Goal: Task Accomplishment & Management: Use online tool/utility

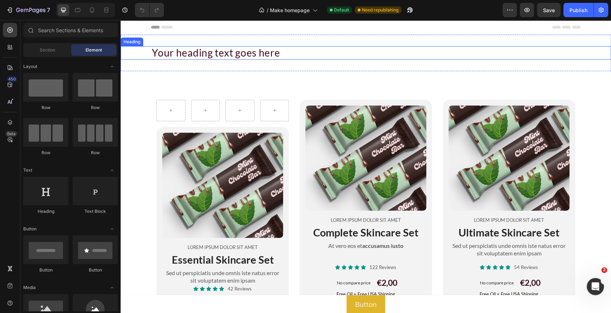
click at [195, 52] on h2 "Your heading text goes here" at bounding box center [365, 53] width 429 height 14
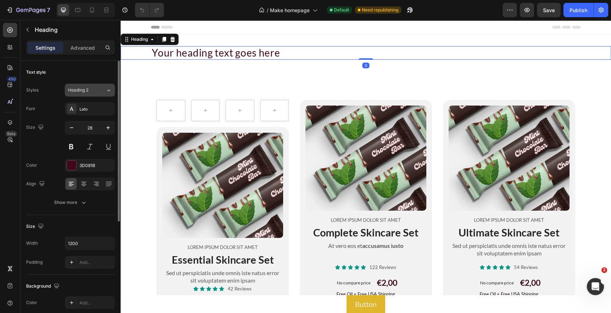
click at [91, 93] on button "Heading 2" at bounding box center [90, 90] width 50 height 13
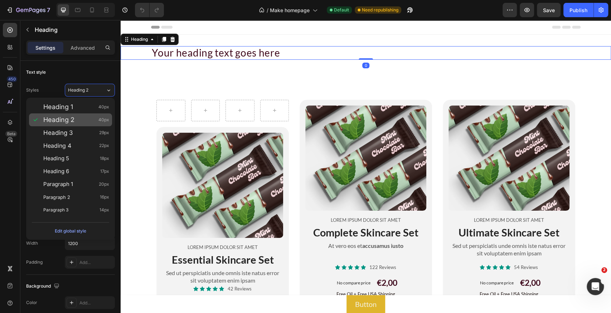
click at [84, 117] on div "Heading 2 40px" at bounding box center [76, 119] width 66 height 7
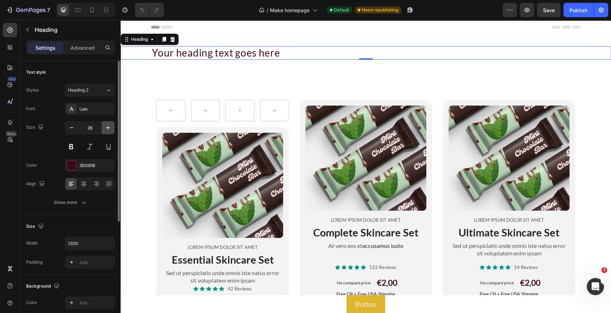
click at [107, 129] on icon "button" at bounding box center [107, 127] width 7 height 7
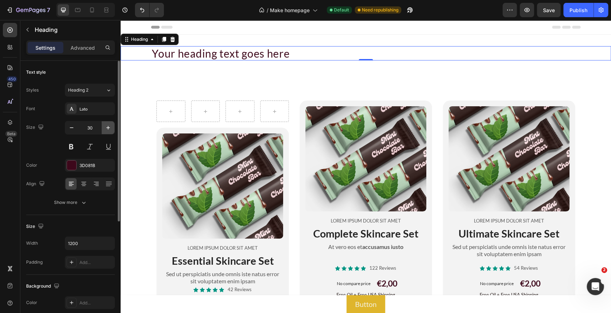
click at [107, 129] on icon "button" at bounding box center [107, 127] width 7 height 7
type input "33"
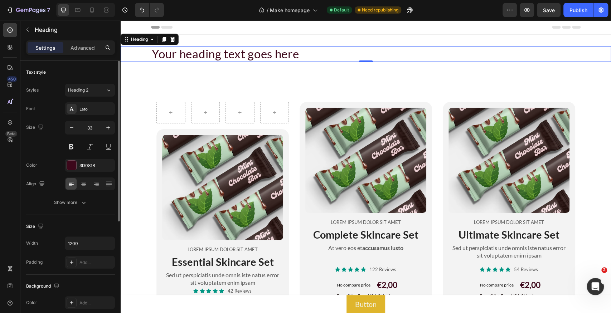
click at [53, 96] on div "Styles Heading 2" at bounding box center [70, 90] width 89 height 13
click at [94, 127] on input "33" at bounding box center [90, 127] width 24 height 13
click at [94, 109] on div "Lato" at bounding box center [96, 109] width 34 height 6
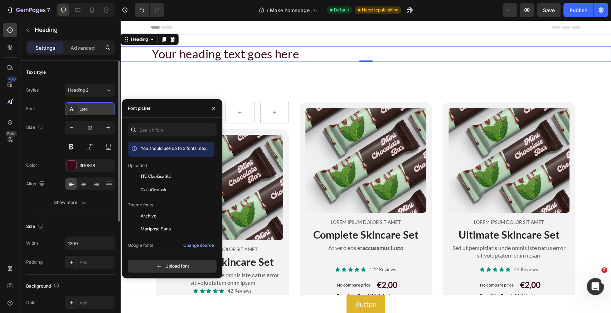
click at [94, 109] on div "Lato" at bounding box center [96, 109] width 34 height 6
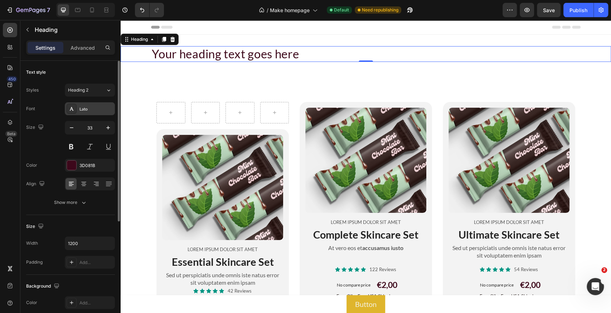
click at [94, 109] on div "Lato" at bounding box center [96, 109] width 34 height 6
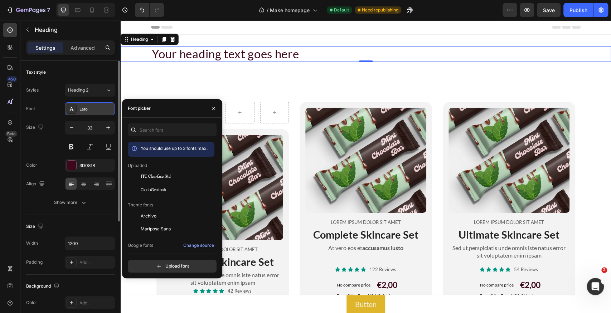
click at [94, 109] on div "Lato" at bounding box center [96, 109] width 34 height 6
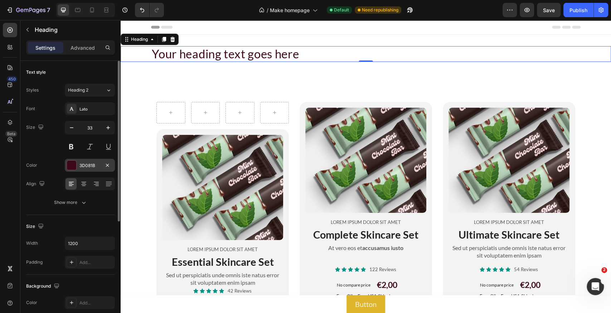
click at [76, 163] on div at bounding box center [71, 165] width 9 height 9
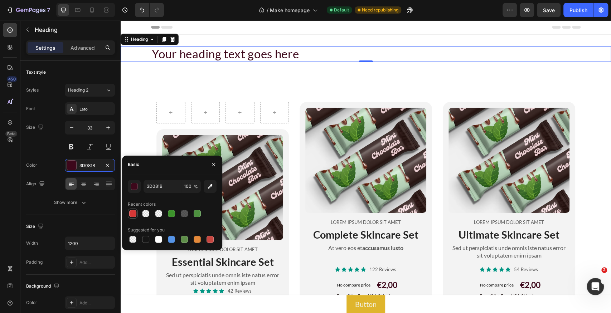
click at [133, 215] on div at bounding box center [132, 213] width 7 height 7
type input "D63837"
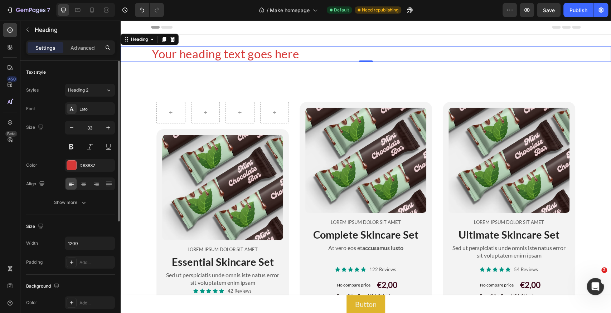
click at [48, 165] on div "Color D63837" at bounding box center [70, 165] width 89 height 13
click at [89, 89] on div "Heading 2" at bounding box center [82, 90] width 29 height 6
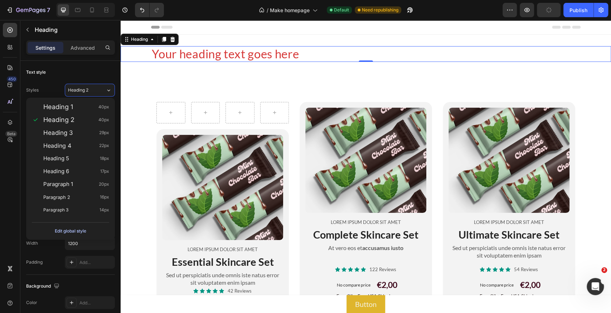
click at [83, 230] on div "Edit global style" at bounding box center [70, 231] width 31 height 9
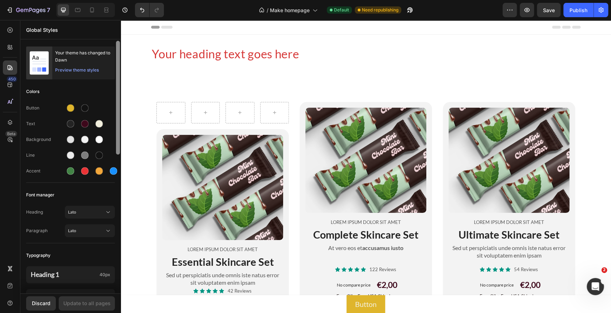
drag, startPoint x: 118, startPoint y: 122, endPoint x: 116, endPoint y: 100, distance: 21.9
click at [116, 100] on div at bounding box center [118, 98] width 4 height 114
click at [11, 65] on icon at bounding box center [10, 67] width 5 height 5
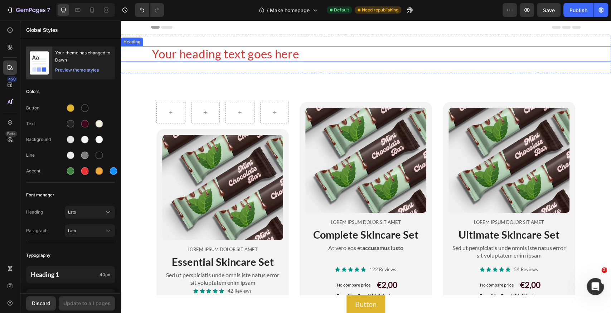
click at [165, 53] on h2 "Your heading text goes here" at bounding box center [365, 54] width 429 height 16
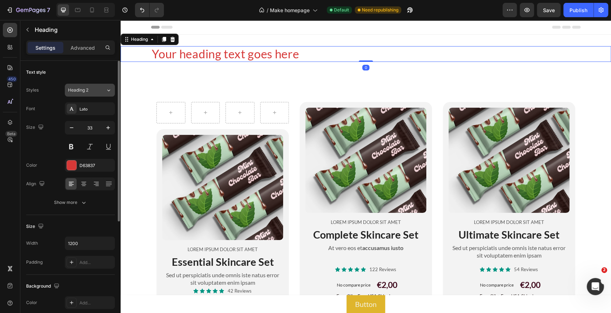
click at [101, 93] on div "Heading 2" at bounding box center [87, 90] width 38 height 6
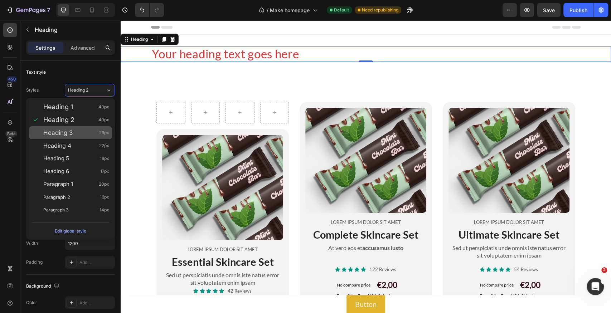
click at [80, 132] on div "Heading 3 29px" at bounding box center [76, 132] width 66 height 7
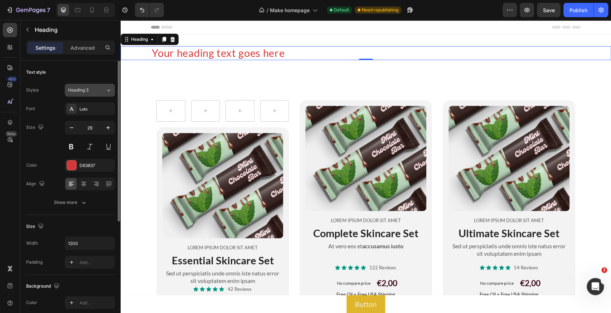
click at [99, 91] on div "Heading 3" at bounding box center [87, 90] width 38 height 6
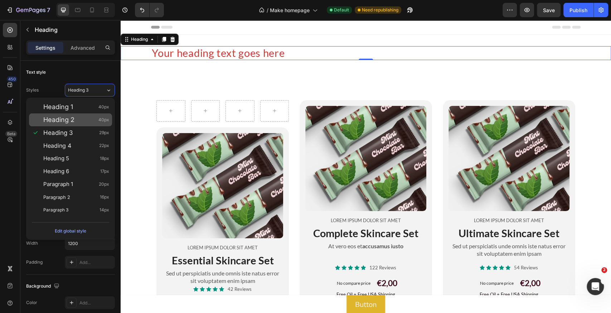
click at [82, 117] on div "Heading 2 40px" at bounding box center [76, 119] width 66 height 7
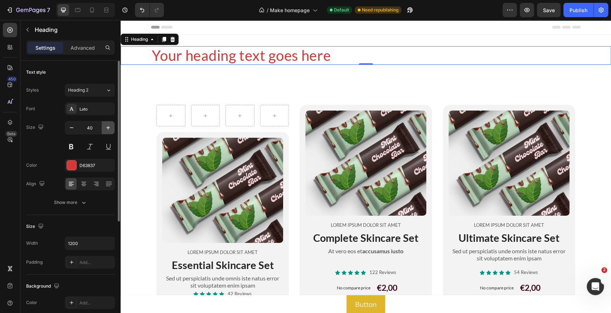
click at [104, 126] on button "button" at bounding box center [108, 127] width 13 height 13
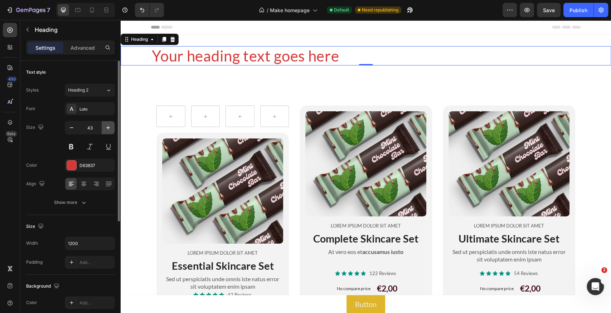
click at [104, 126] on button "button" at bounding box center [108, 127] width 13 height 13
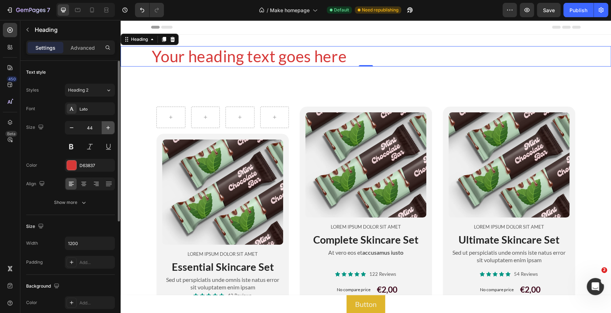
click at [104, 126] on button "button" at bounding box center [108, 127] width 13 height 13
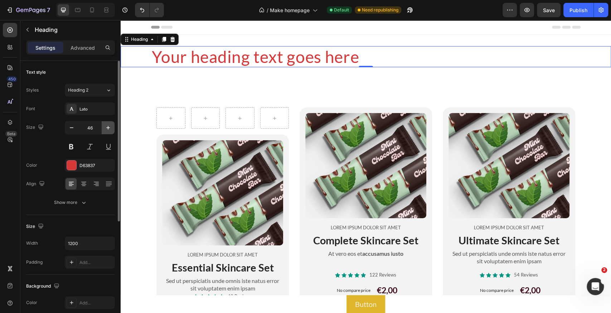
click at [104, 126] on button "button" at bounding box center [108, 127] width 13 height 13
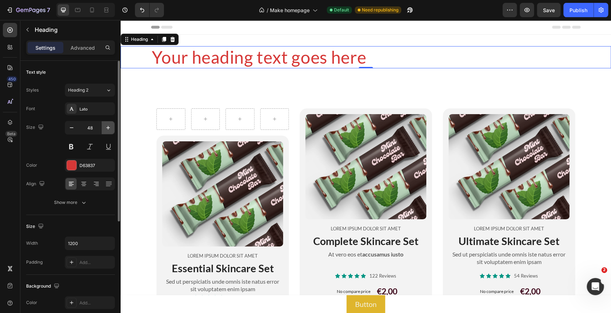
click at [104, 126] on button "button" at bounding box center [108, 127] width 13 height 13
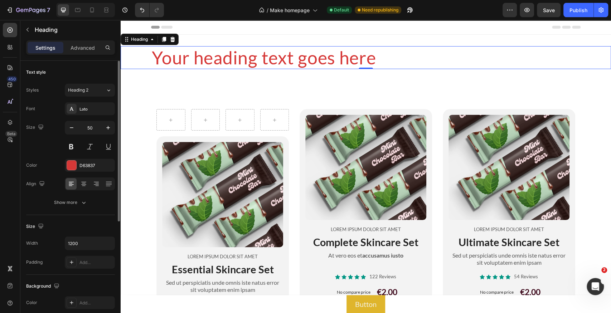
click at [88, 82] on div "Styles Heading 2 Font Lato Size 50 Color D63837 Align Show more" at bounding box center [70, 145] width 89 height 127
click at [92, 91] on div "Heading 2" at bounding box center [82, 90] width 29 height 6
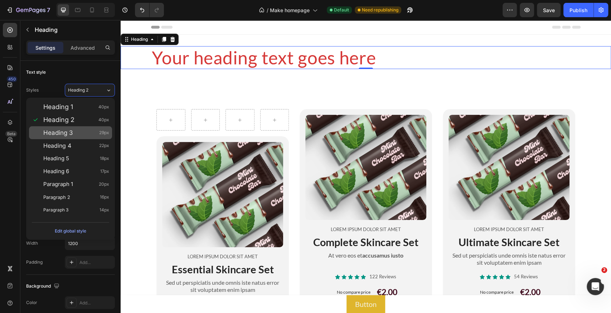
click at [84, 135] on div "Heading 3 29px" at bounding box center [76, 132] width 66 height 7
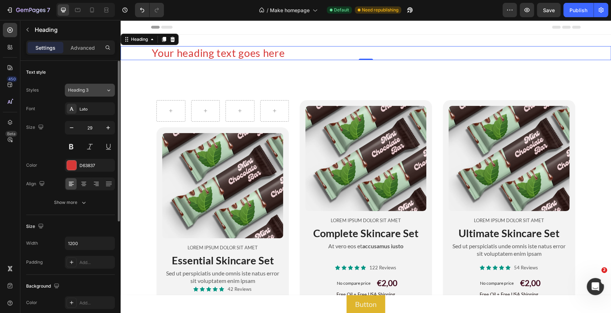
click at [93, 90] on div "Heading 3" at bounding box center [82, 90] width 29 height 6
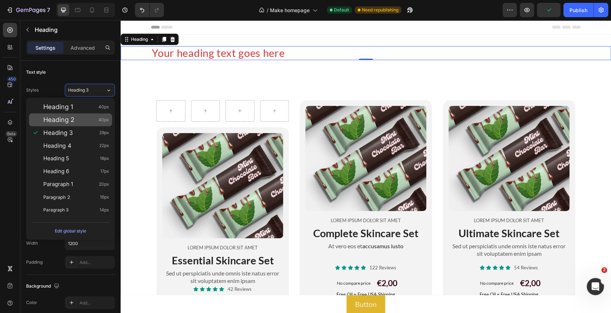
click at [85, 120] on div "Heading 2 40px" at bounding box center [76, 119] width 66 height 7
type input "40"
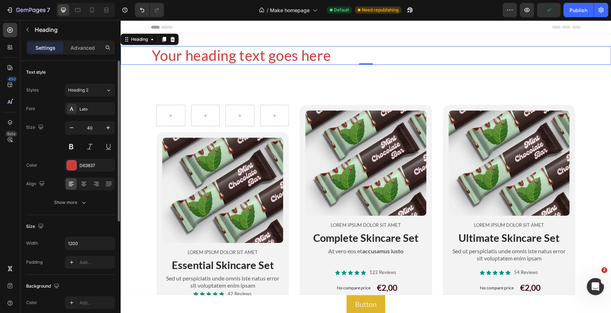
click at [86, 75] on div "Text style" at bounding box center [70, 72] width 89 height 11
